Goal: Task Accomplishment & Management: Complete application form

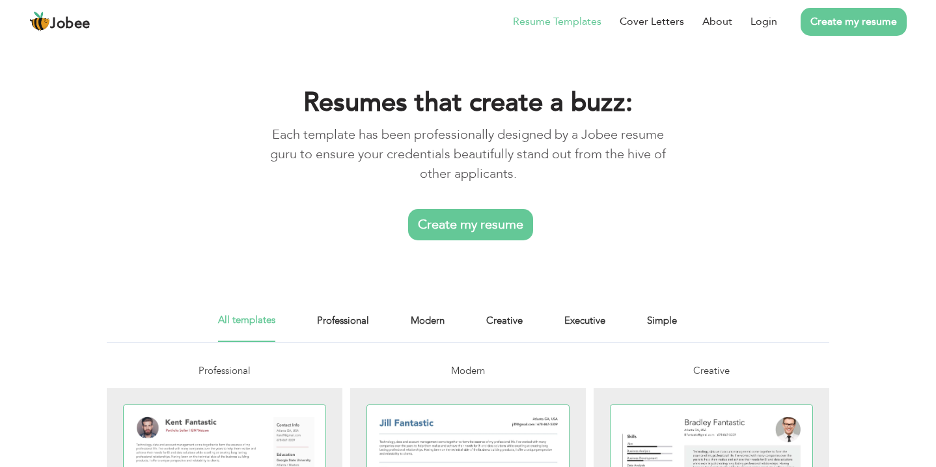
click at [845, 21] on link "Create my resume" at bounding box center [854, 22] width 106 height 28
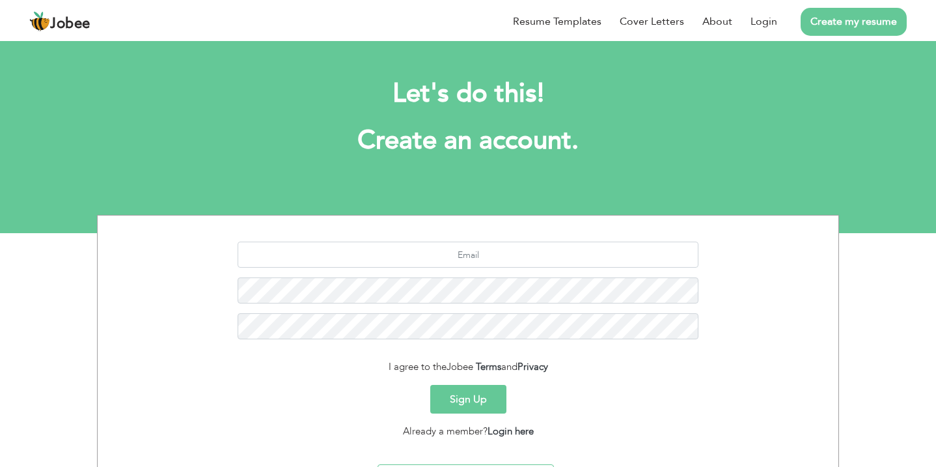
scroll to position [74, 0]
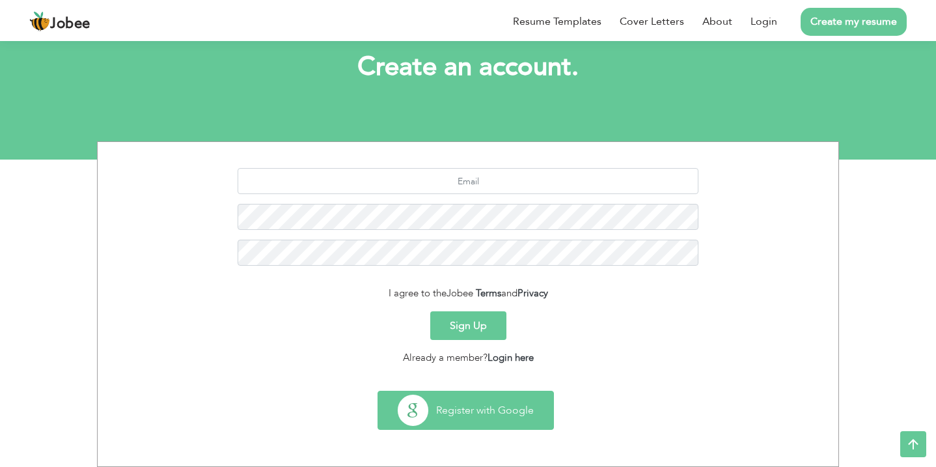
click at [492, 410] on button "Register with Google" at bounding box center [465, 410] width 175 height 38
